Goal: Task Accomplishment & Management: Manage account settings

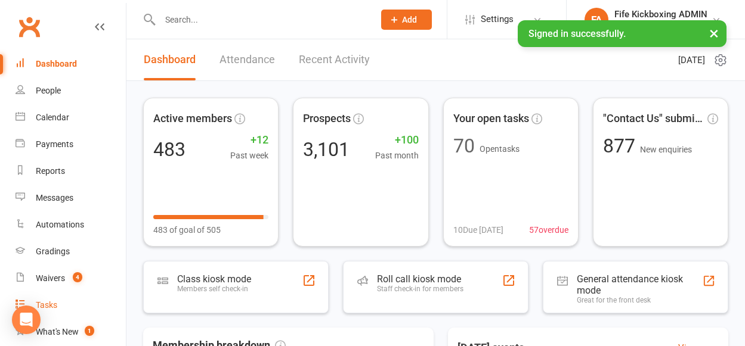
click at [50, 312] on link "Tasks" at bounding box center [71, 305] width 110 height 27
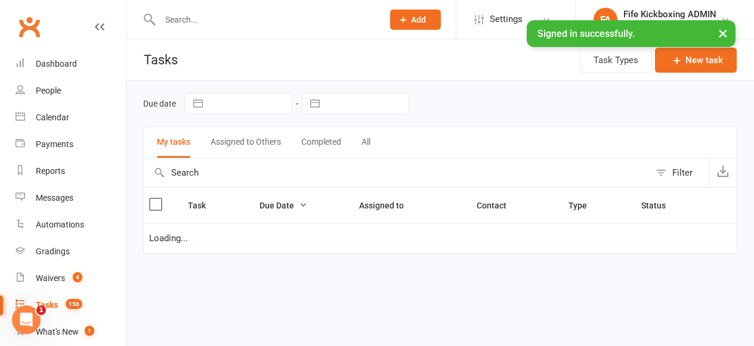
select select "started"
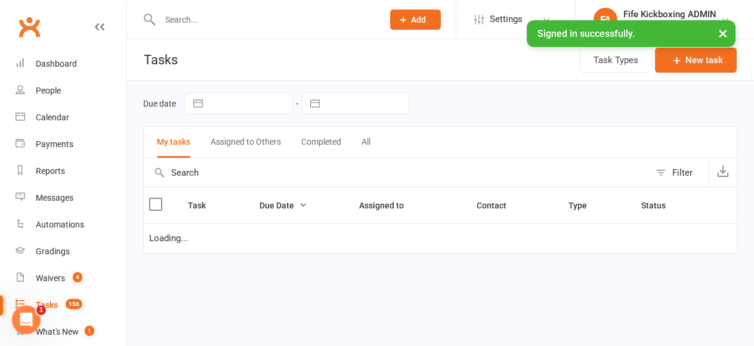
select select "started"
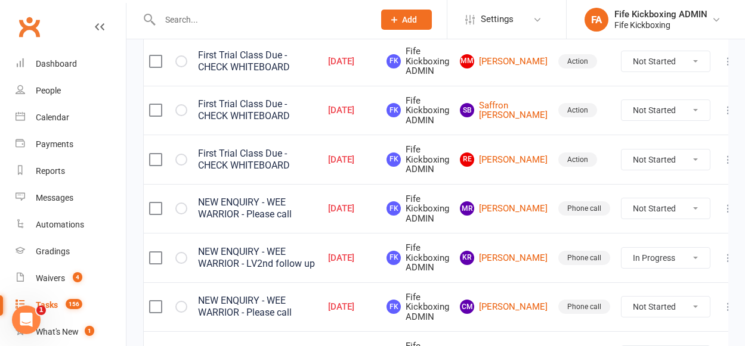
scroll to position [367, 0]
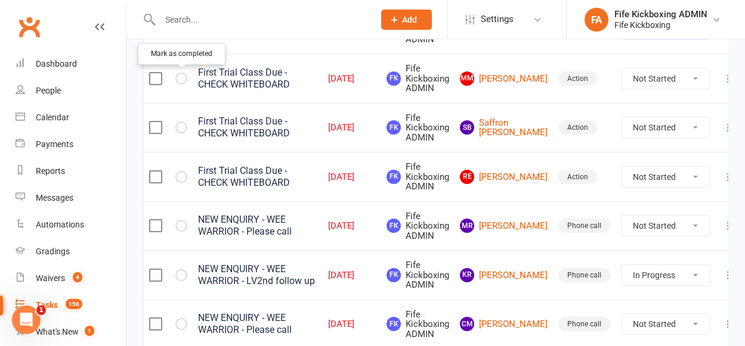
click at [0, 0] on icon "button" at bounding box center [0, 0] width 0 height 0
select select "started"
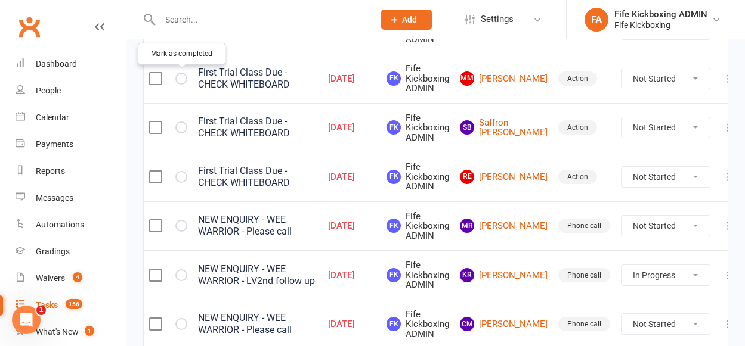
select select "started"
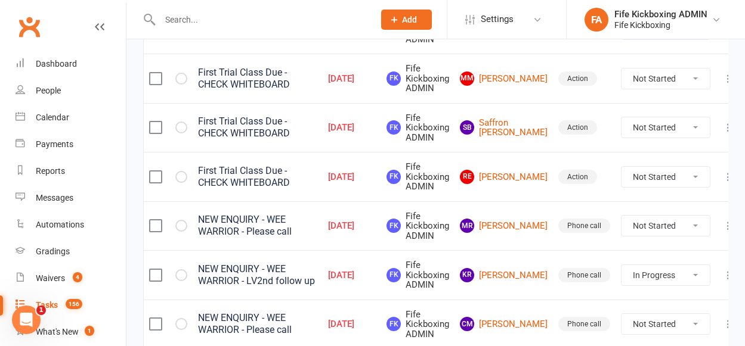
select select "started"
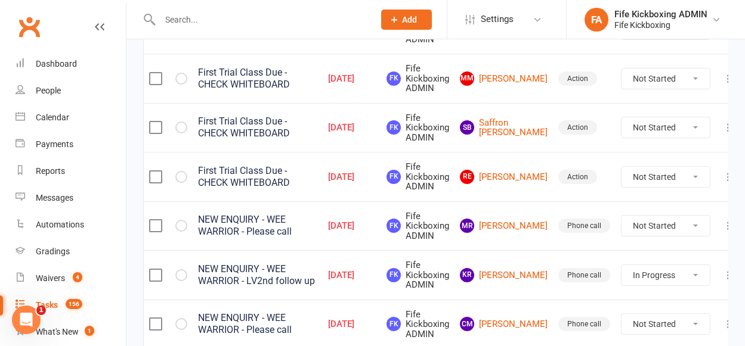
select select "started"
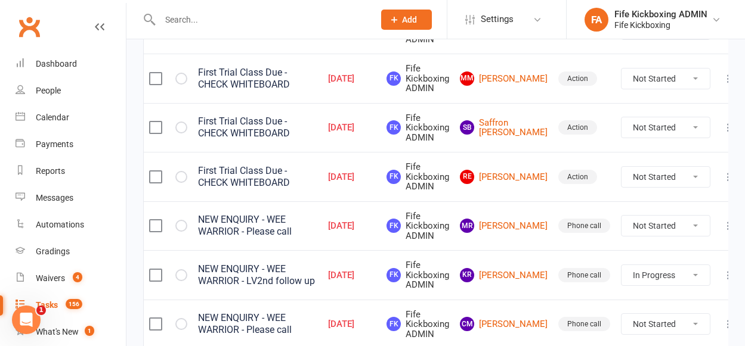
select select "started"
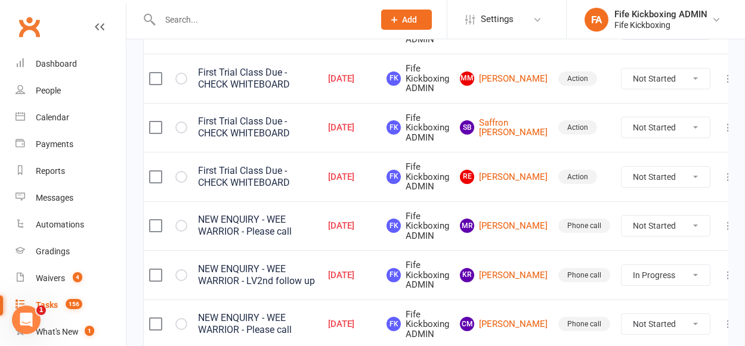
select select "started"
select select "waiting"
select select "started"
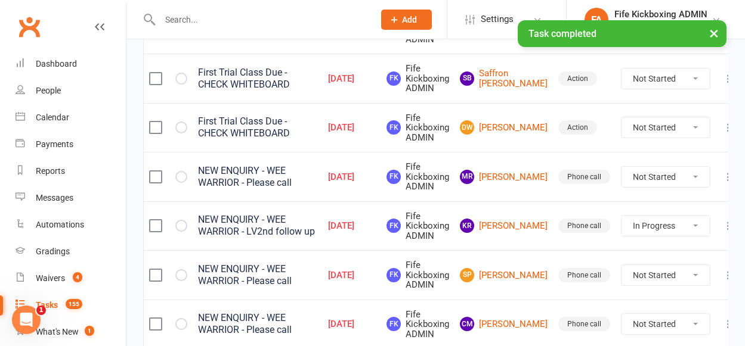
click at [0, 0] on icon "button" at bounding box center [0, 0] width 0 height 0
select select "started"
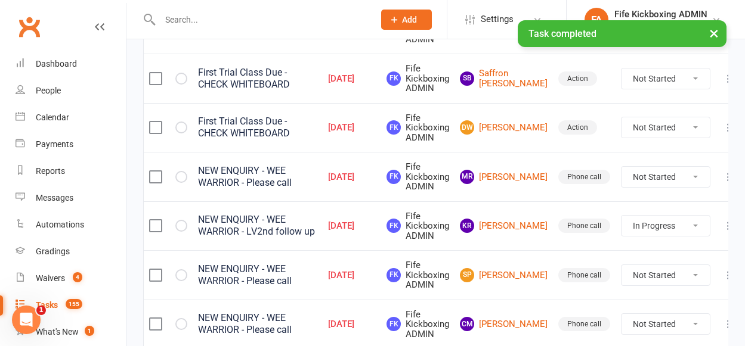
select select "started"
select select "waiting"
select select "started"
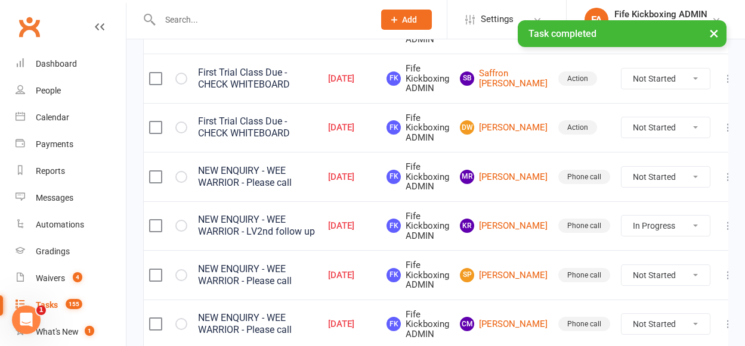
select select "started"
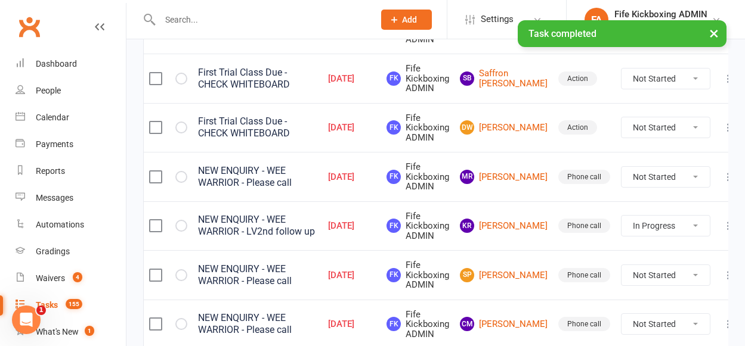
select select "started"
select select "waiting"
select select "started"
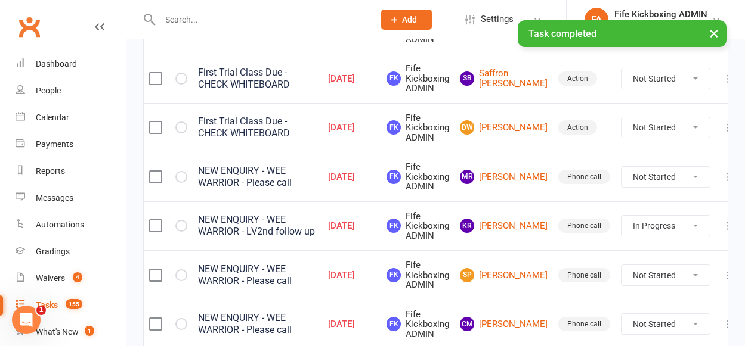
select select "started"
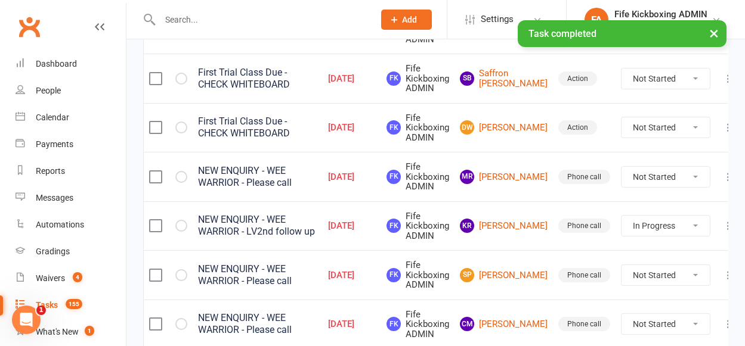
select select "started"
select select "waiting"
select select "started"
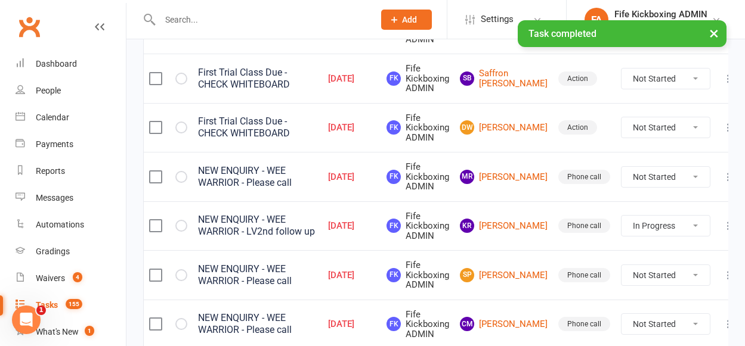
select select "started"
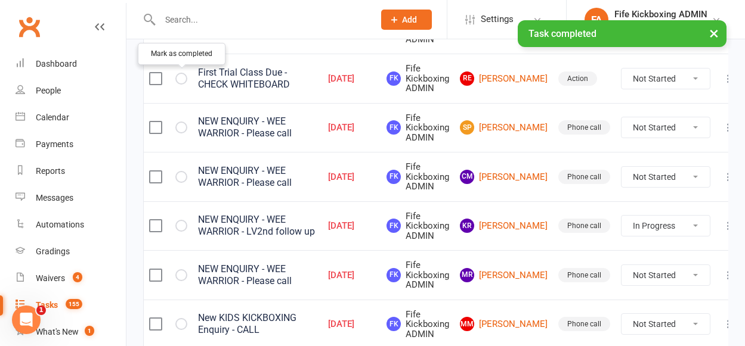
click at [0, 0] on icon "button" at bounding box center [0, 0] width 0 height 0
select select "started"
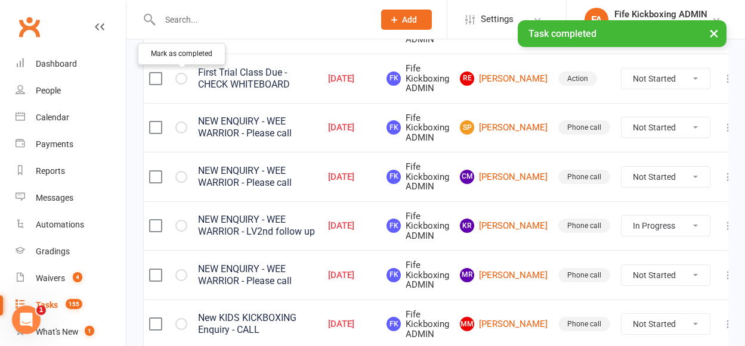
select select "started"
select select "waiting"
select select "started"
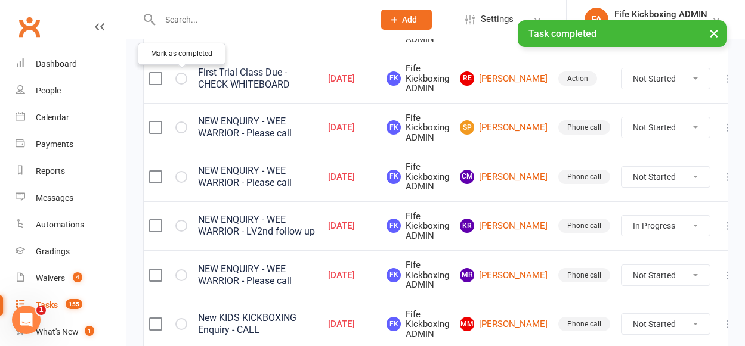
select select "started"
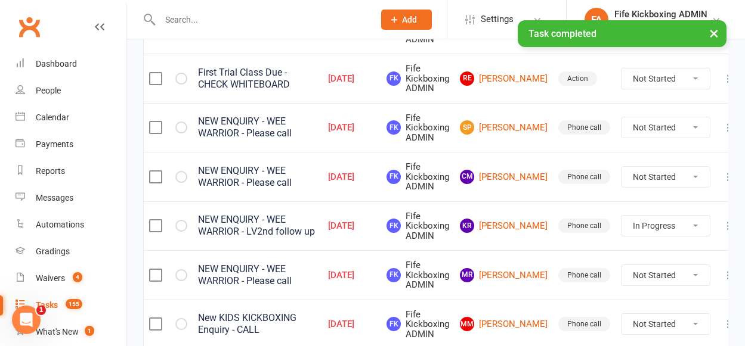
select select "started"
select select "waiting"
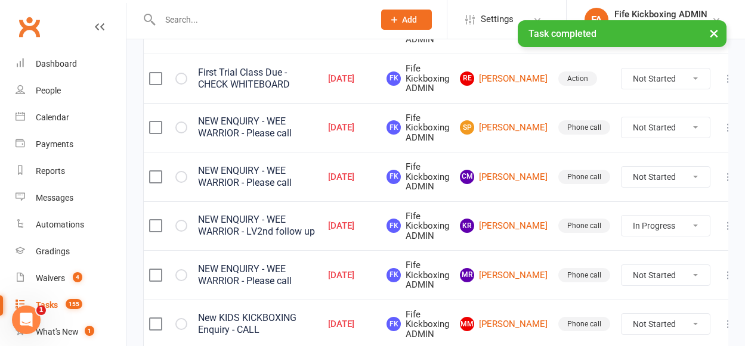
select select "started"
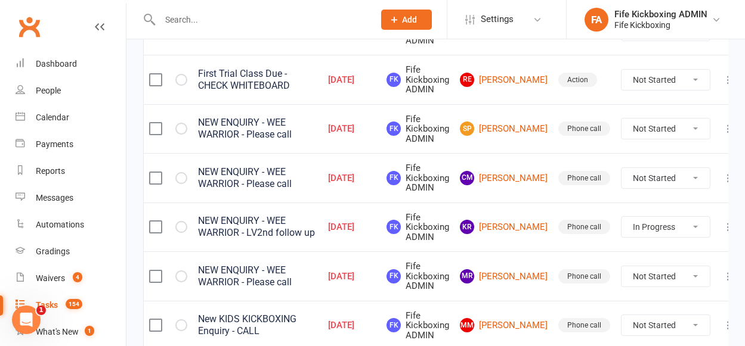
select select "started"
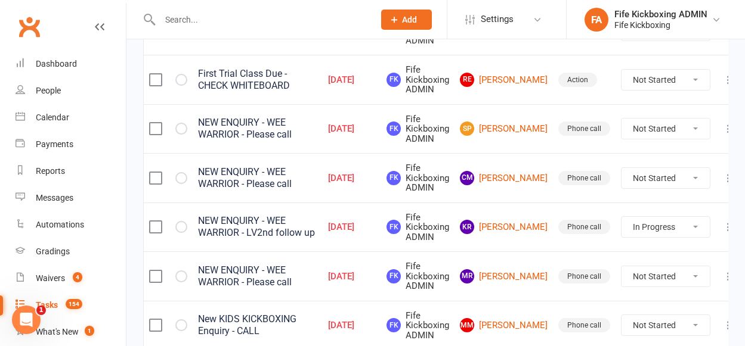
select select "waiting"
select select "started"
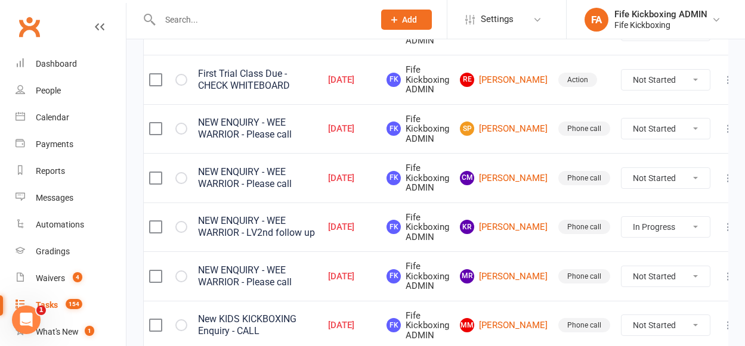
select select "started"
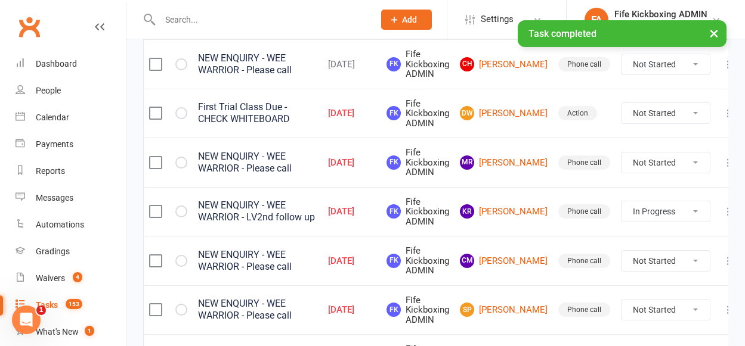
scroll to position [275, 0]
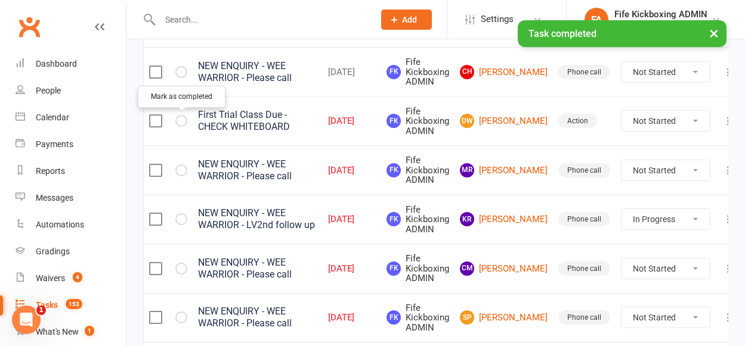
click at [0, 0] on icon "button" at bounding box center [0, 0] width 0 height 0
select select "started"
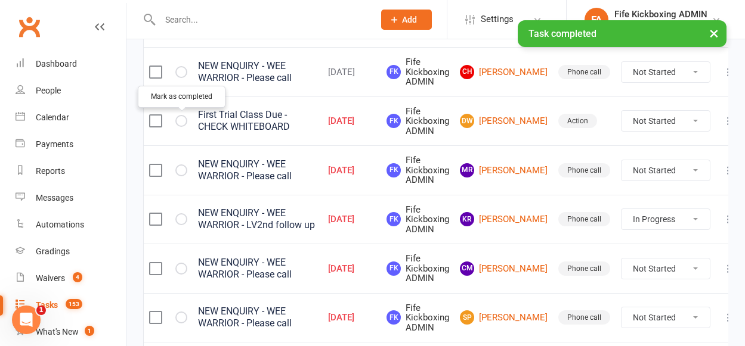
select select "started"
select select "waiting"
select select "started"
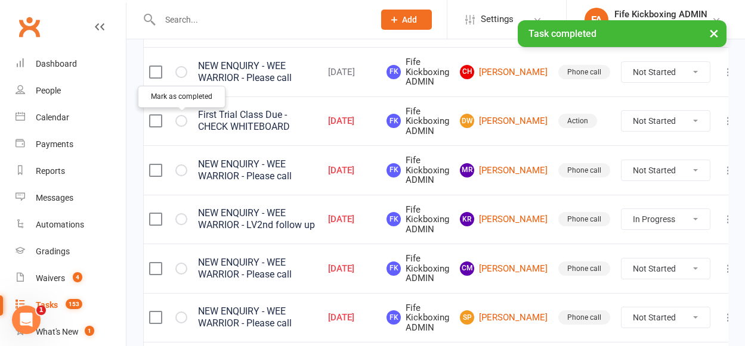
select select "started"
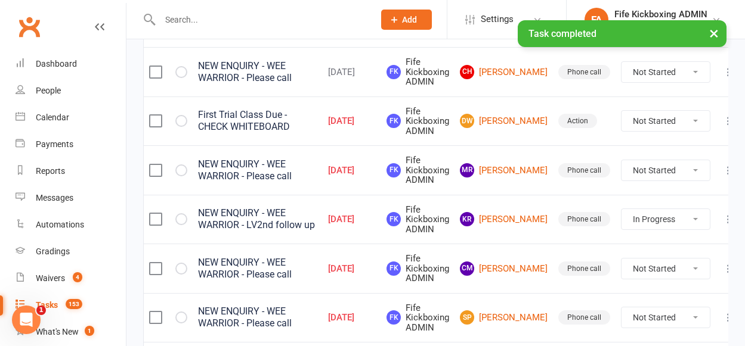
select select "started"
select select "waiting"
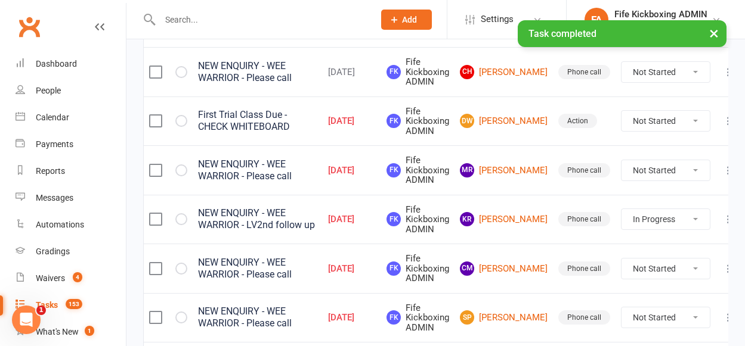
select select "started"
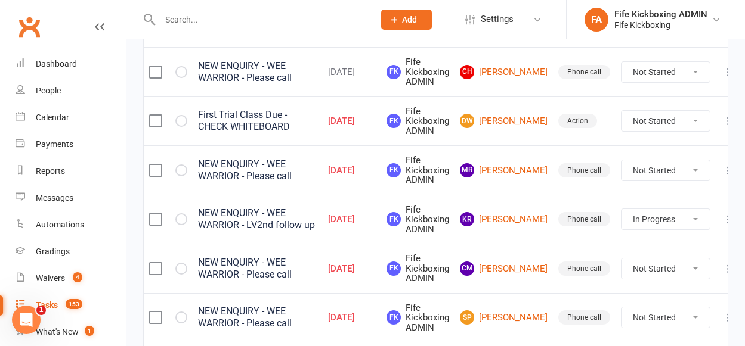
select select "started"
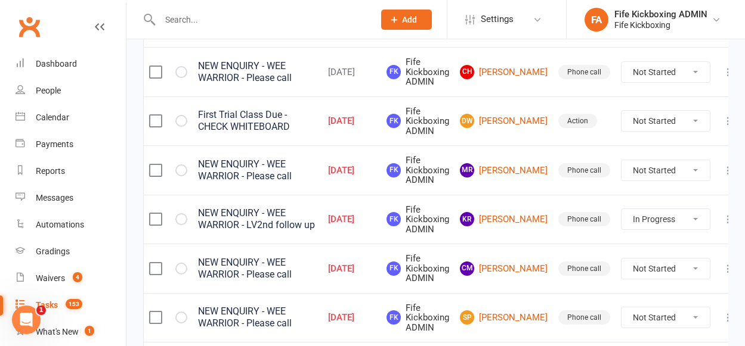
select select "started"
select select "waiting"
select select "started"
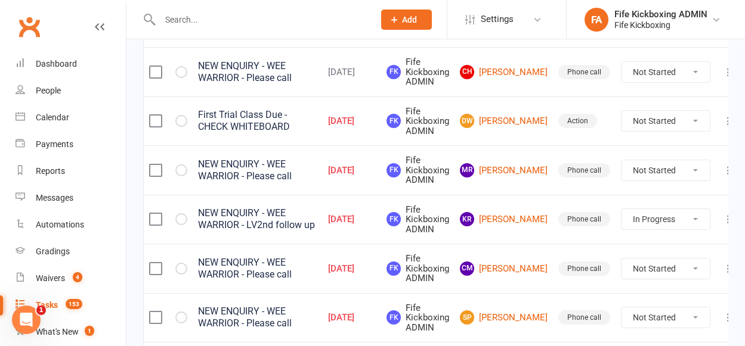
select select "started"
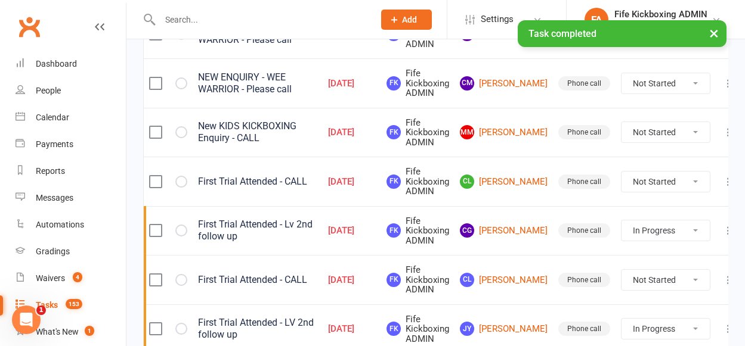
scroll to position [509, 0]
